Goal: Task Accomplishment & Management: Complete application form

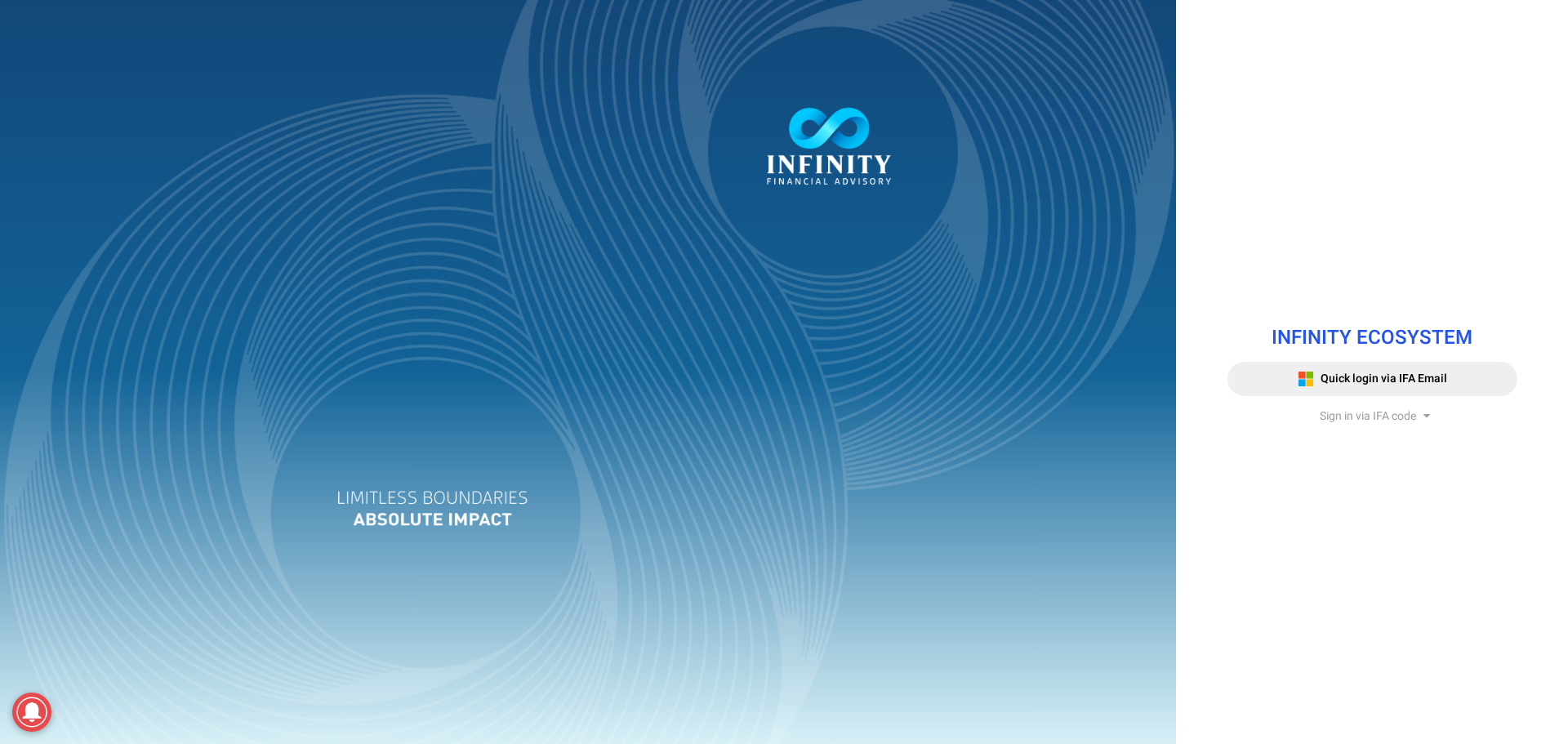
click at [1363, 421] on span "Sign in via IFA code" at bounding box center [1368, 415] width 97 height 17
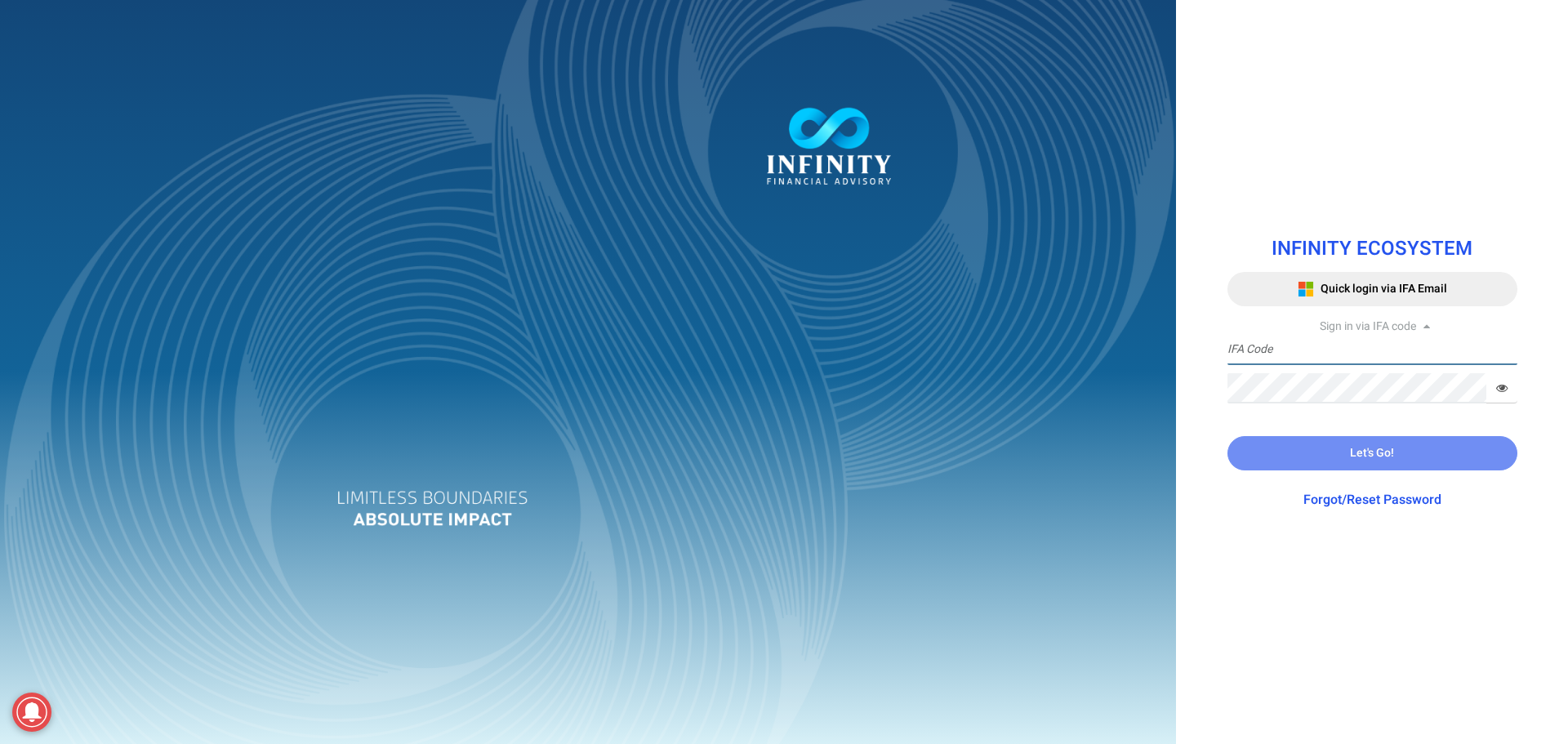
click at [1263, 344] on input "text" at bounding box center [1372, 350] width 290 height 30
type input "TE"
click at [1257, 328] on div "Sign in via IFA code" at bounding box center [1372, 326] width 290 height 16
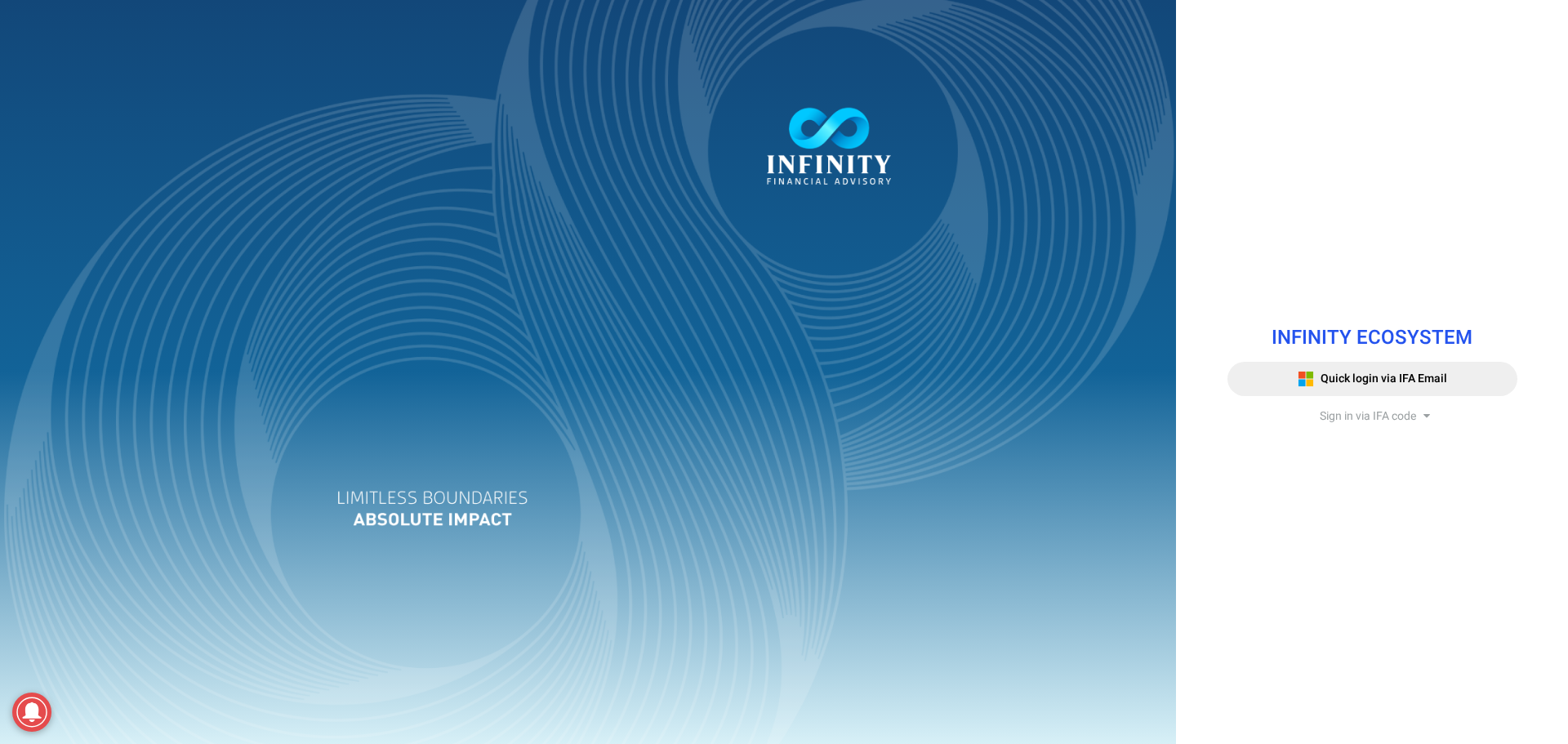
click at [1362, 409] on span "Sign in via IFA code" at bounding box center [1368, 415] width 97 height 17
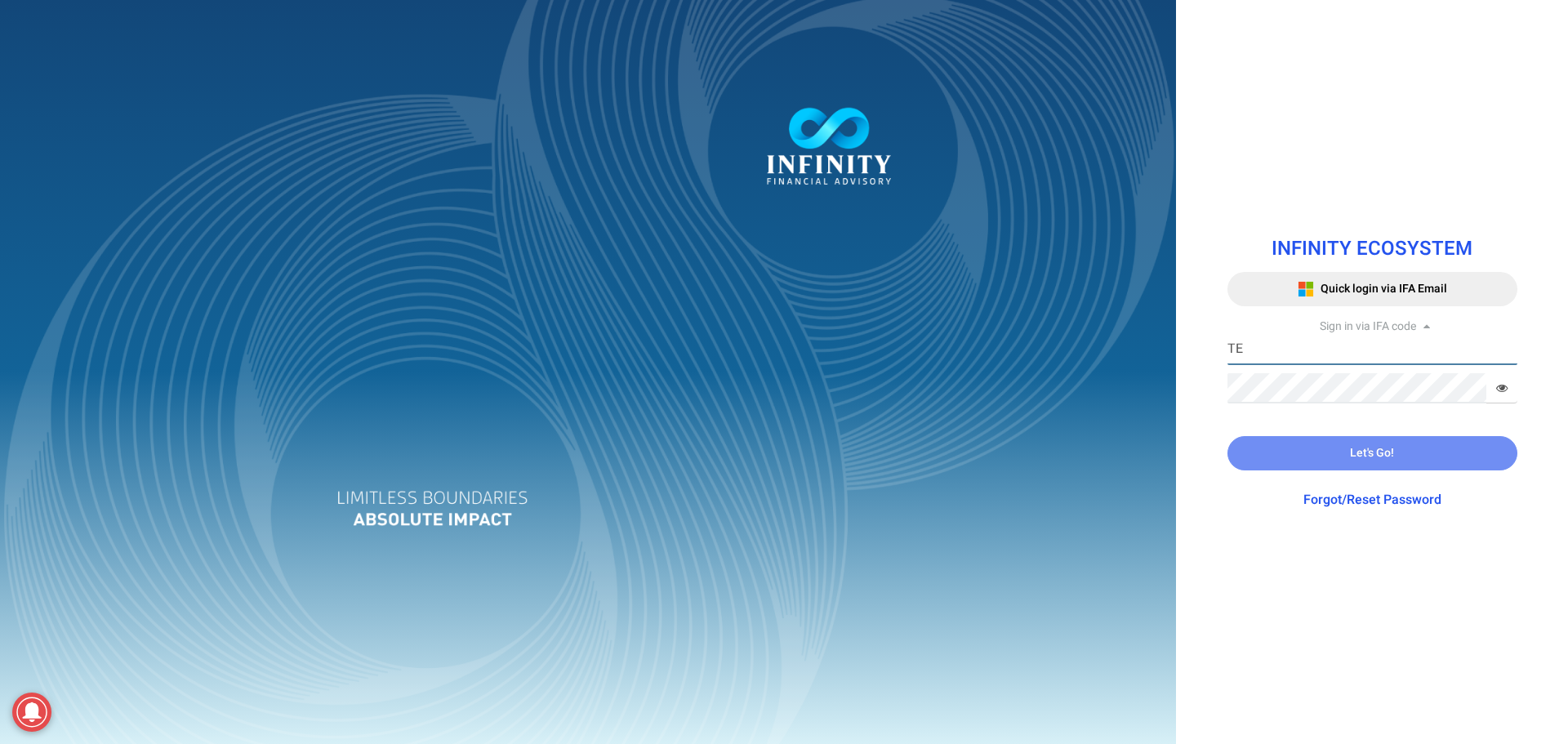
click at [1280, 337] on input "TE" at bounding box center [1372, 350] width 290 height 30
type input "T"
paste input "TEST000"
click at [1266, 357] on input "TEST0001" at bounding box center [1372, 350] width 290 height 30
type input "TEST0001"
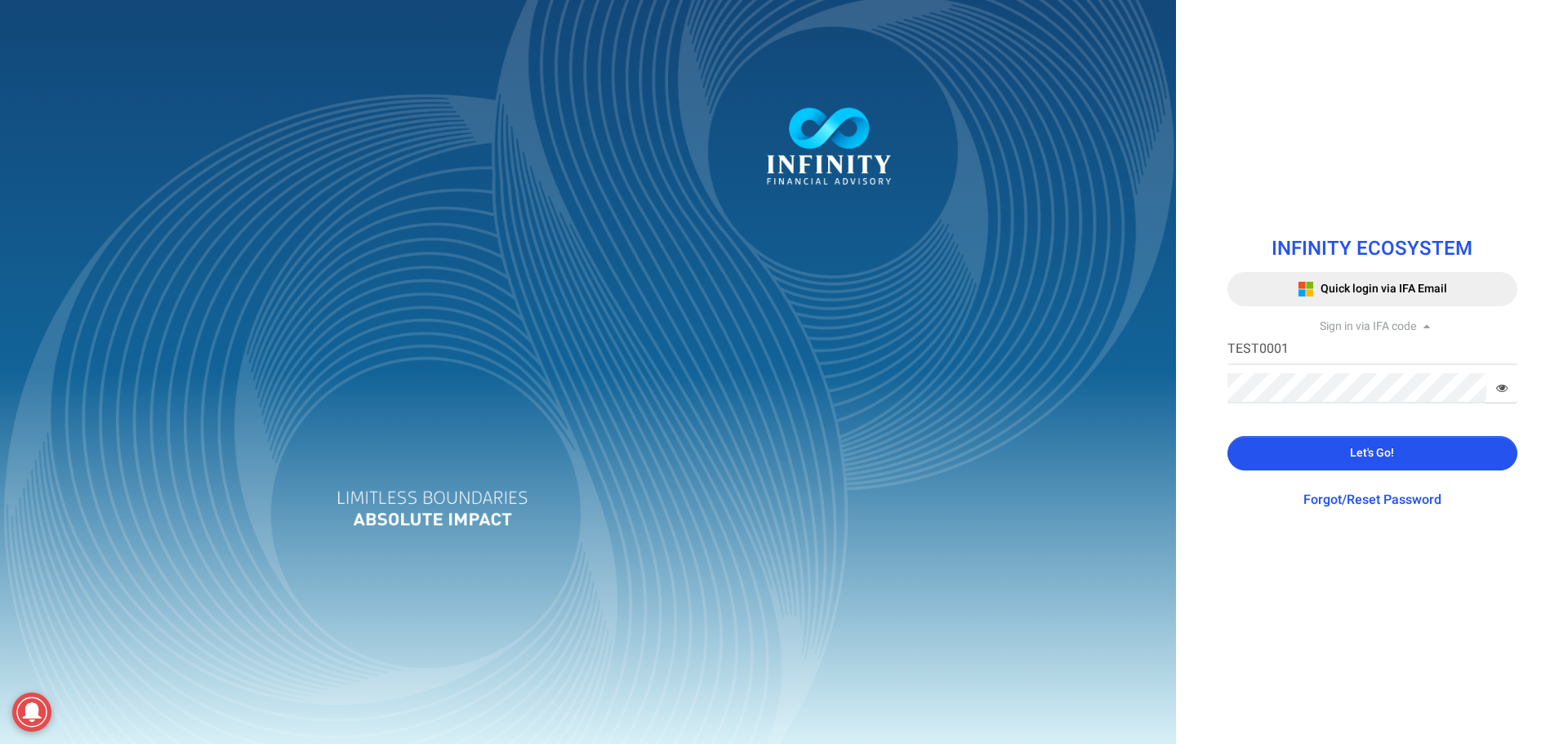
click at [1345, 442] on button "Let's Go!" at bounding box center [1372, 453] width 290 height 35
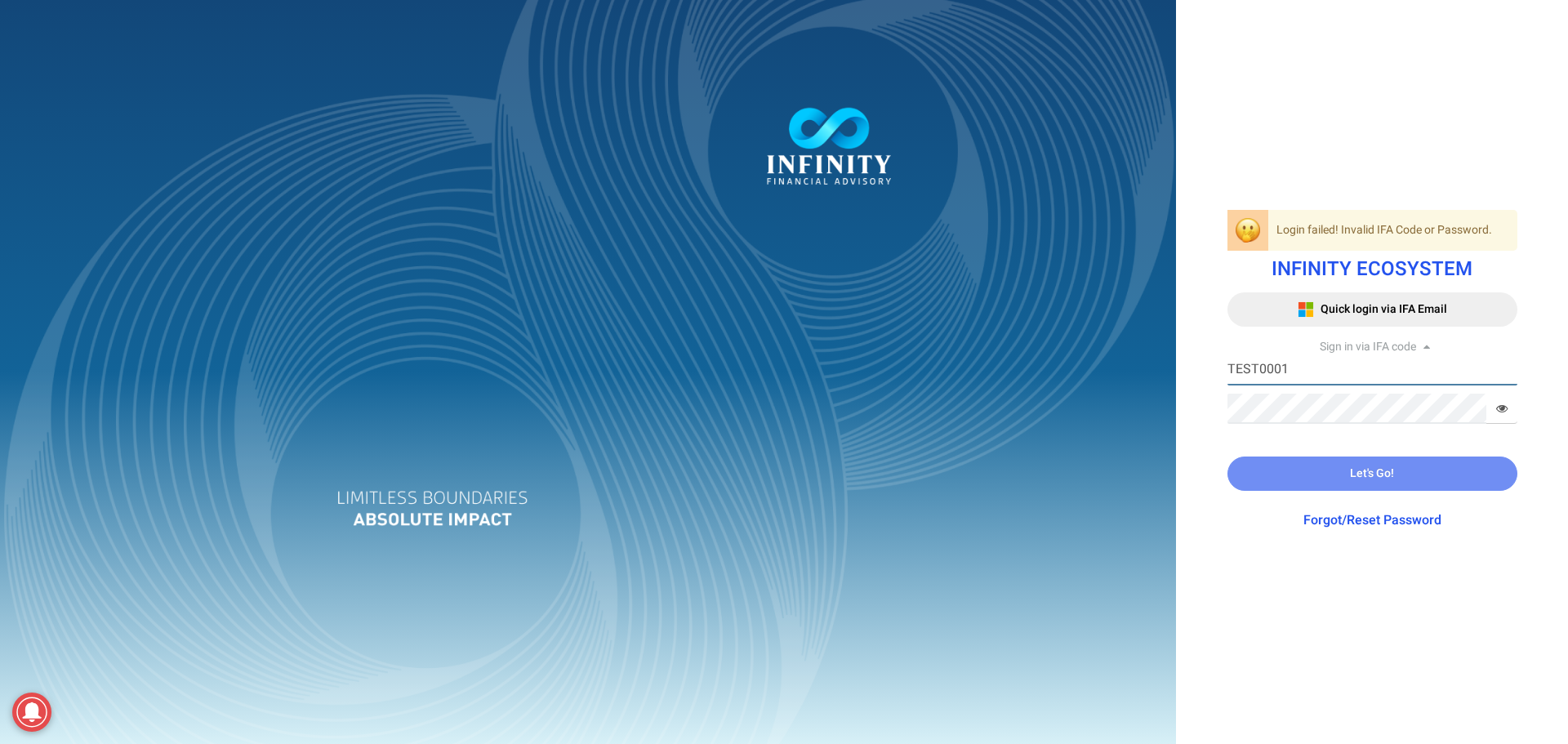
click at [1308, 371] on input "TEST0001" at bounding box center [1372, 371] width 290 height 30
click at [1233, 365] on input "TEST0001" at bounding box center [1372, 371] width 290 height 30
click at [1215, 369] on div "Login failed! Invalid IFA Code or Password. INFINITY ECOSYSTEM Quick login via …" at bounding box center [1372, 372] width 315 height 349
